Goal: Navigation & Orientation: Find specific page/section

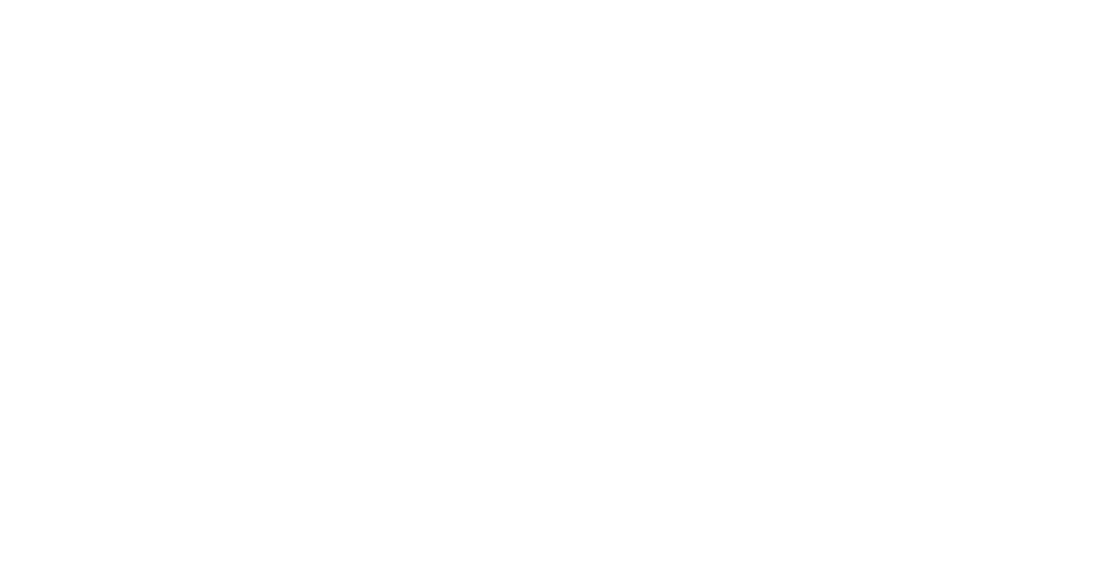
scroll to position [539, 0]
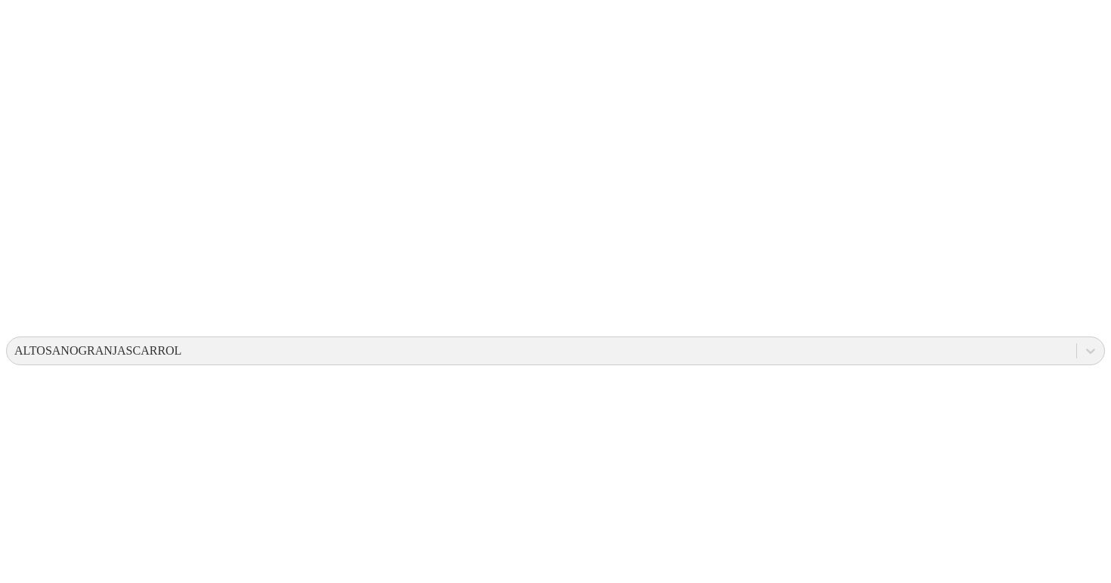
scroll to position [289, 0]
drag, startPoint x: 442, startPoint y: 41, endPoint x: 531, endPoint y: 82, distance: 98.4
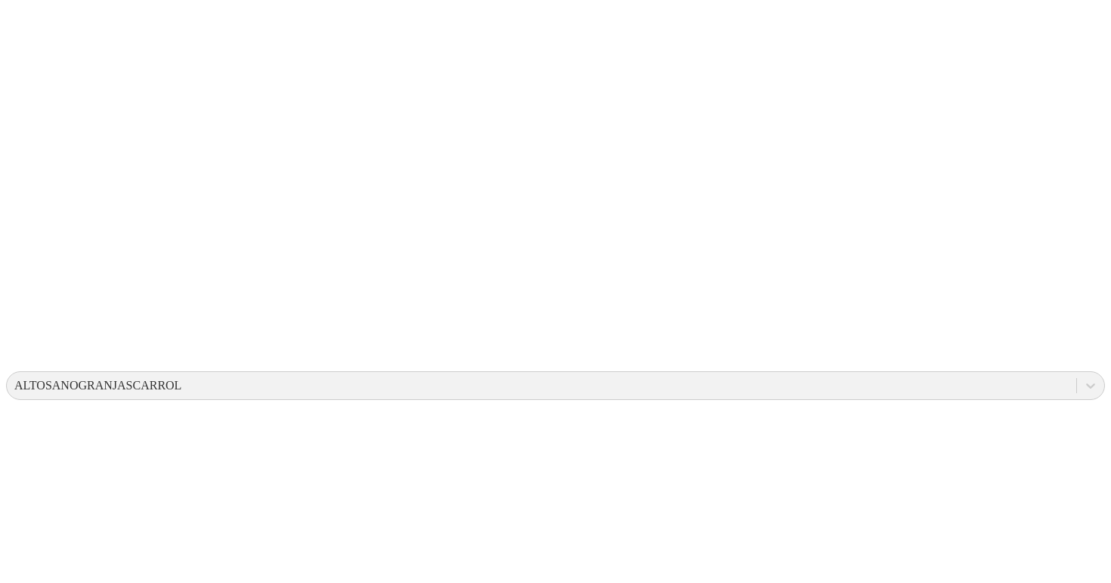
scroll to position [0, 0]
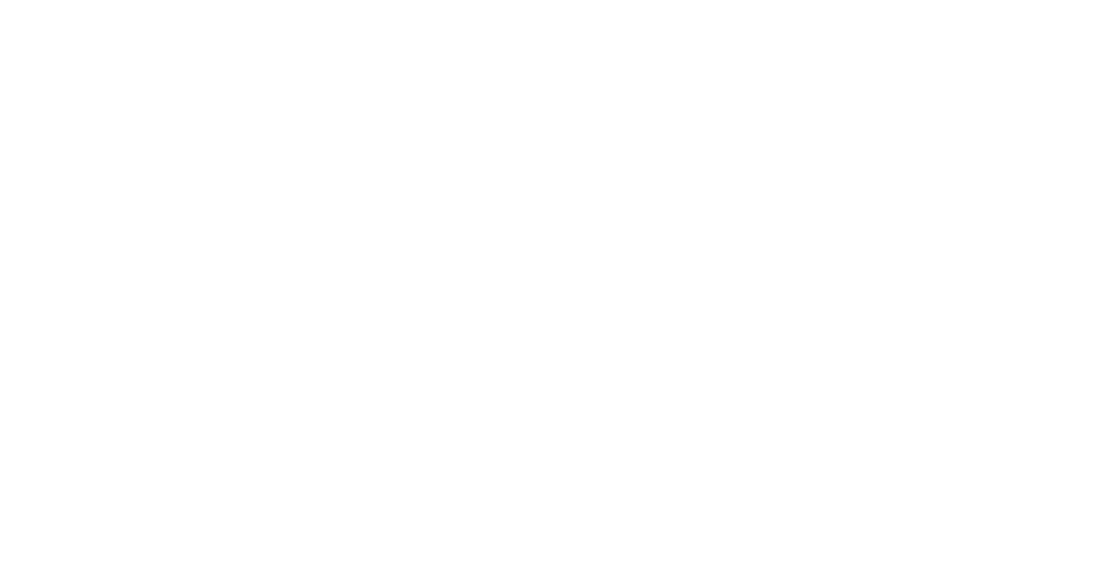
drag, startPoint x: 463, startPoint y: 346, endPoint x: 555, endPoint y: 392, distance: 103.1
